Goal: Transaction & Acquisition: Purchase product/service

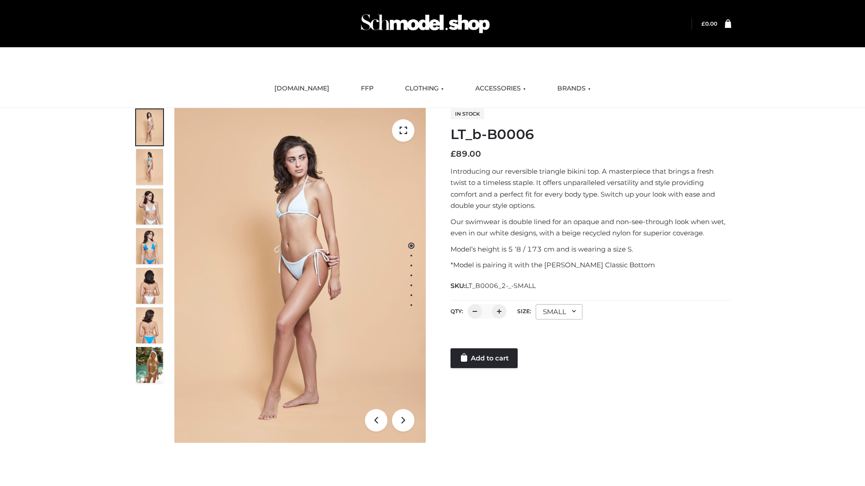
click at [484, 358] on link "Add to cart" at bounding box center [483, 359] width 67 height 20
